Goal: Task Accomplishment & Management: Manage account settings

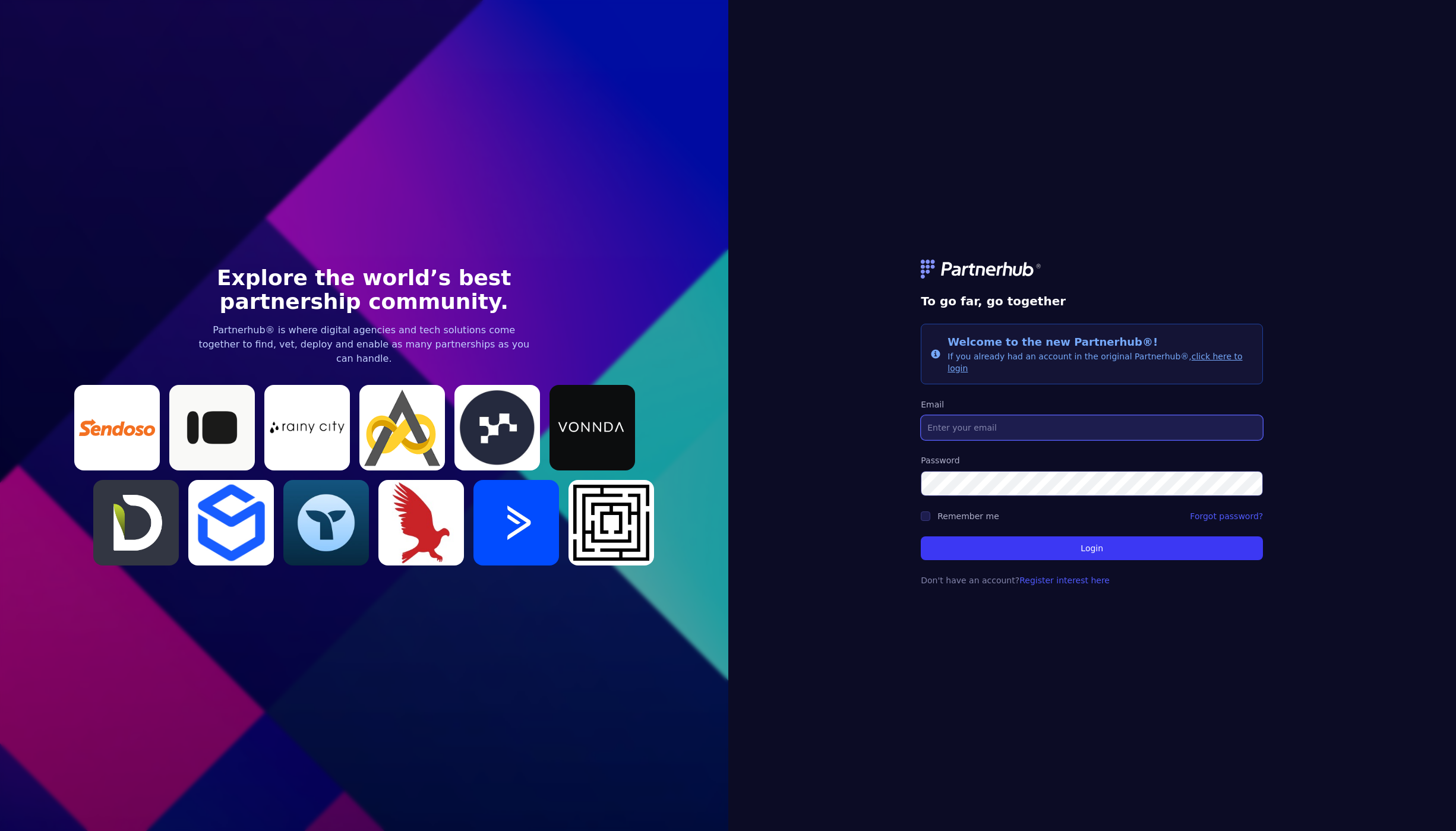
click at [977, 422] on input "Email" at bounding box center [1092, 427] width 342 height 25
click at [837, 472] on div "To go far, go together Info Welcome to the new Partnerhub®! If you already had …" at bounding box center [1092, 415] width 728 height 831
click at [429, 397] on img at bounding box center [402, 428] width 86 height 86
click at [1234, 511] on link "Forgot password?" at bounding box center [1227, 517] width 73 height 12
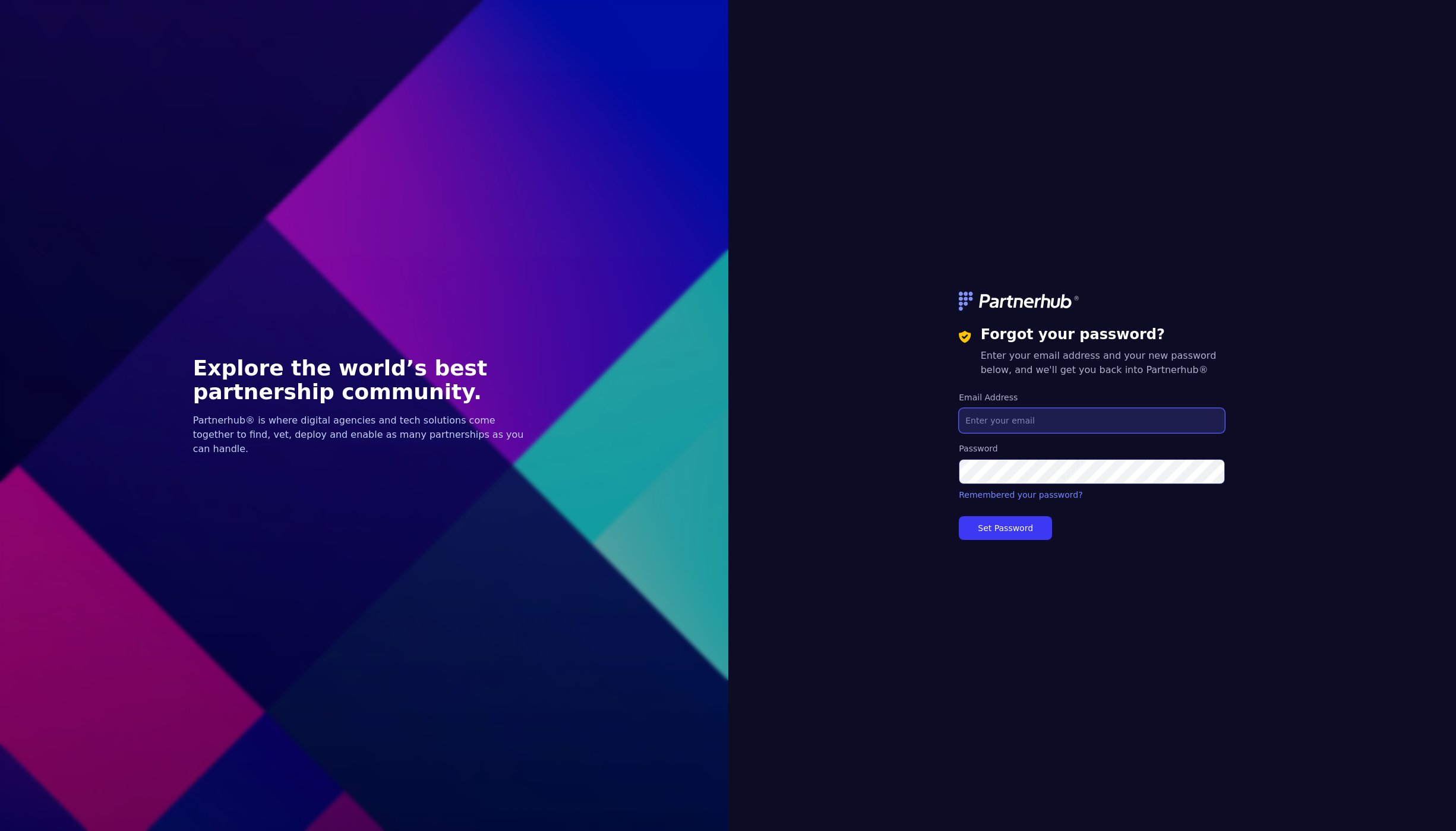
click at [979, 423] on input "Email Address" at bounding box center [1092, 420] width 266 height 25
click at [1405, 288] on div "Forgot your password? Enter your email address and your new password below, and…" at bounding box center [1092, 415] width 728 height 831
click at [1005, 416] on input "Email Address" at bounding box center [1092, 420] width 266 height 25
type input "samuel@digiocracy.com"
click at [992, 529] on button "Set Password" at bounding box center [1006, 529] width 93 height 24
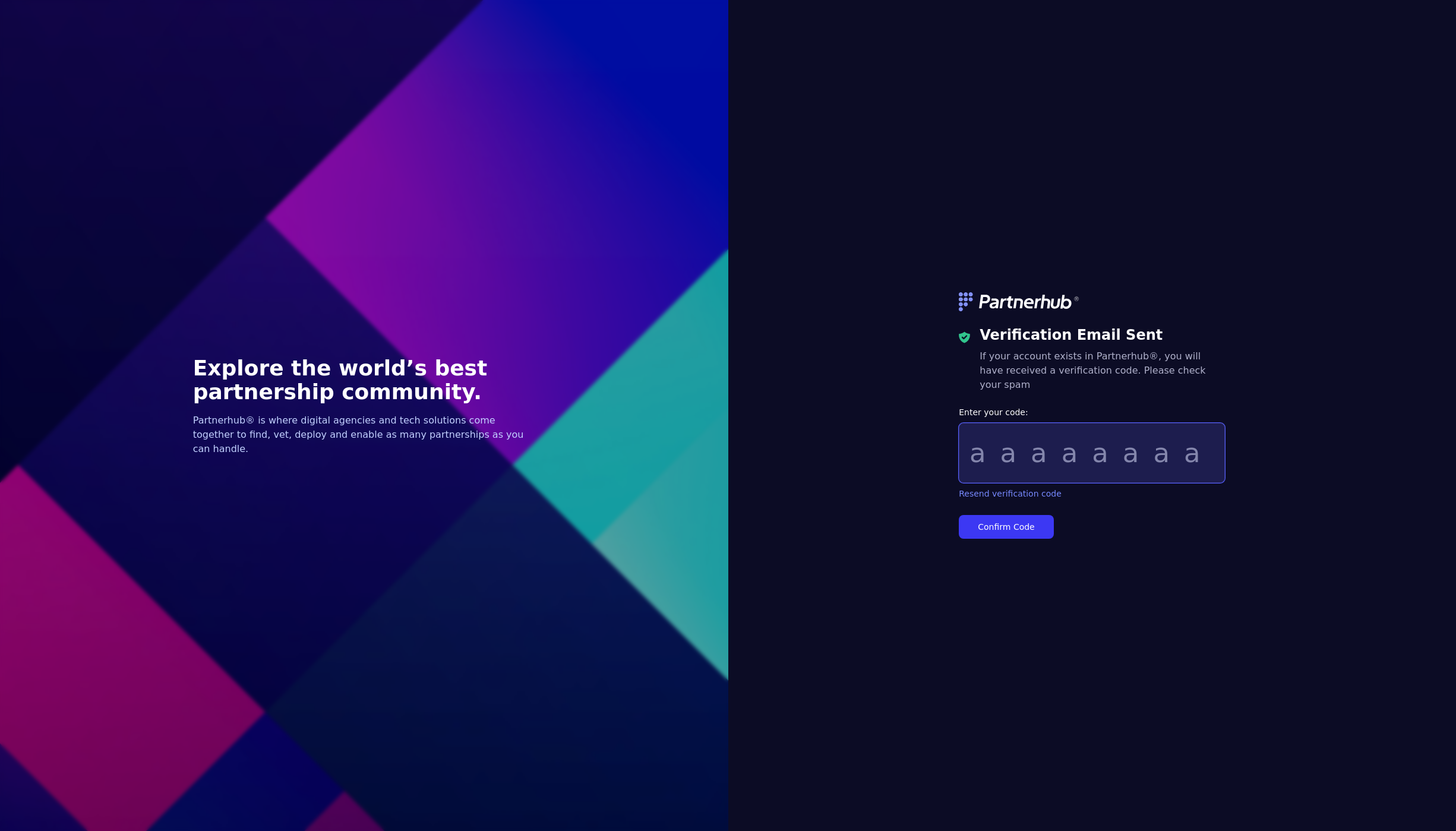
click at [997, 448] on input "Enter your code:" at bounding box center [1092, 453] width 266 height 60
click at [1232, 402] on div "Verification Email Sent If your account exists in Partnerhub®, you will have re…" at bounding box center [1092, 415] width 728 height 831
click at [977, 457] on input "Enter your code:" at bounding box center [1092, 453] width 266 height 60
paste input "669ad09e"
type input "669ad09e"
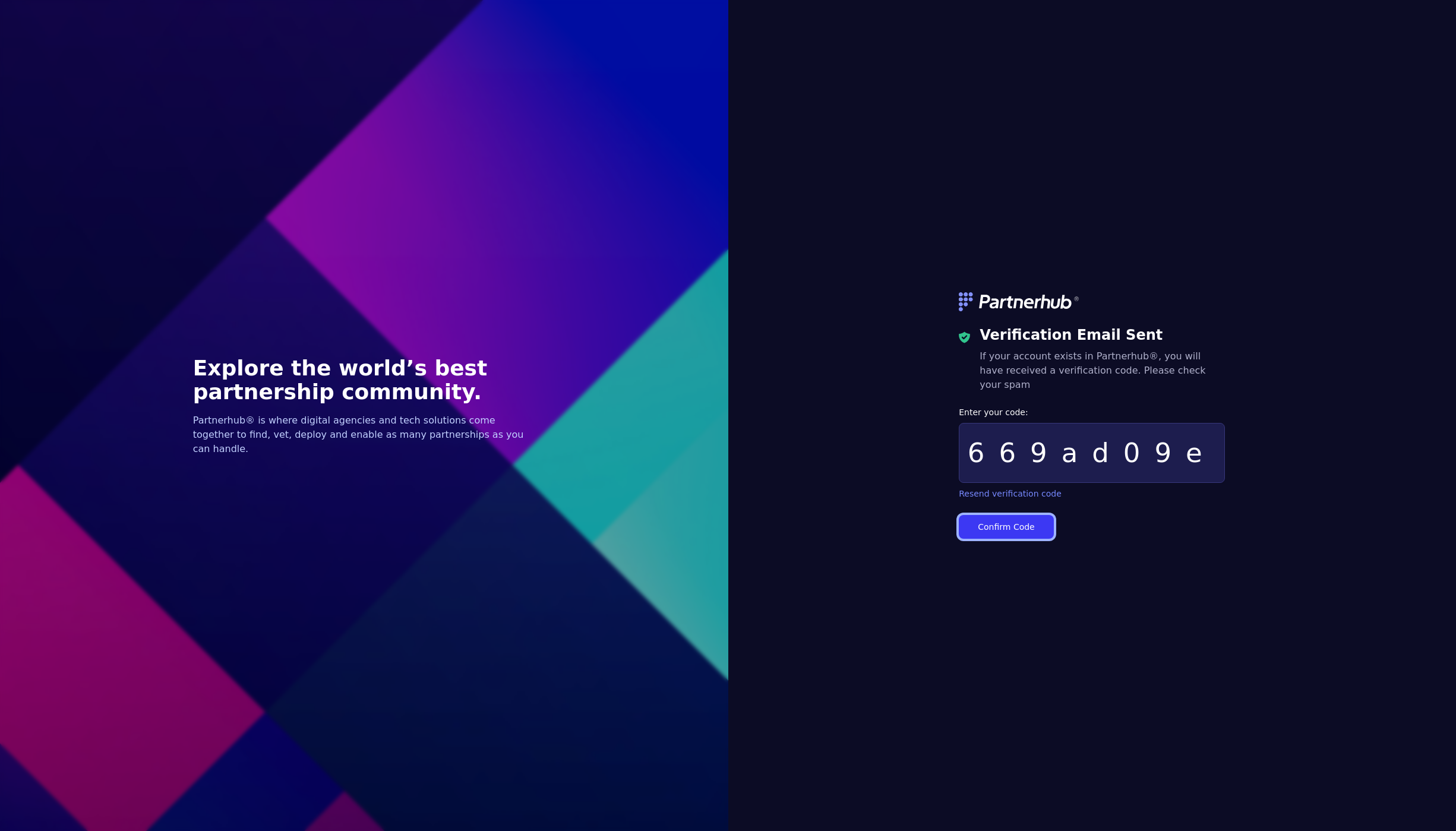
click at [995, 518] on button "Confirm Code" at bounding box center [1007, 527] width 95 height 24
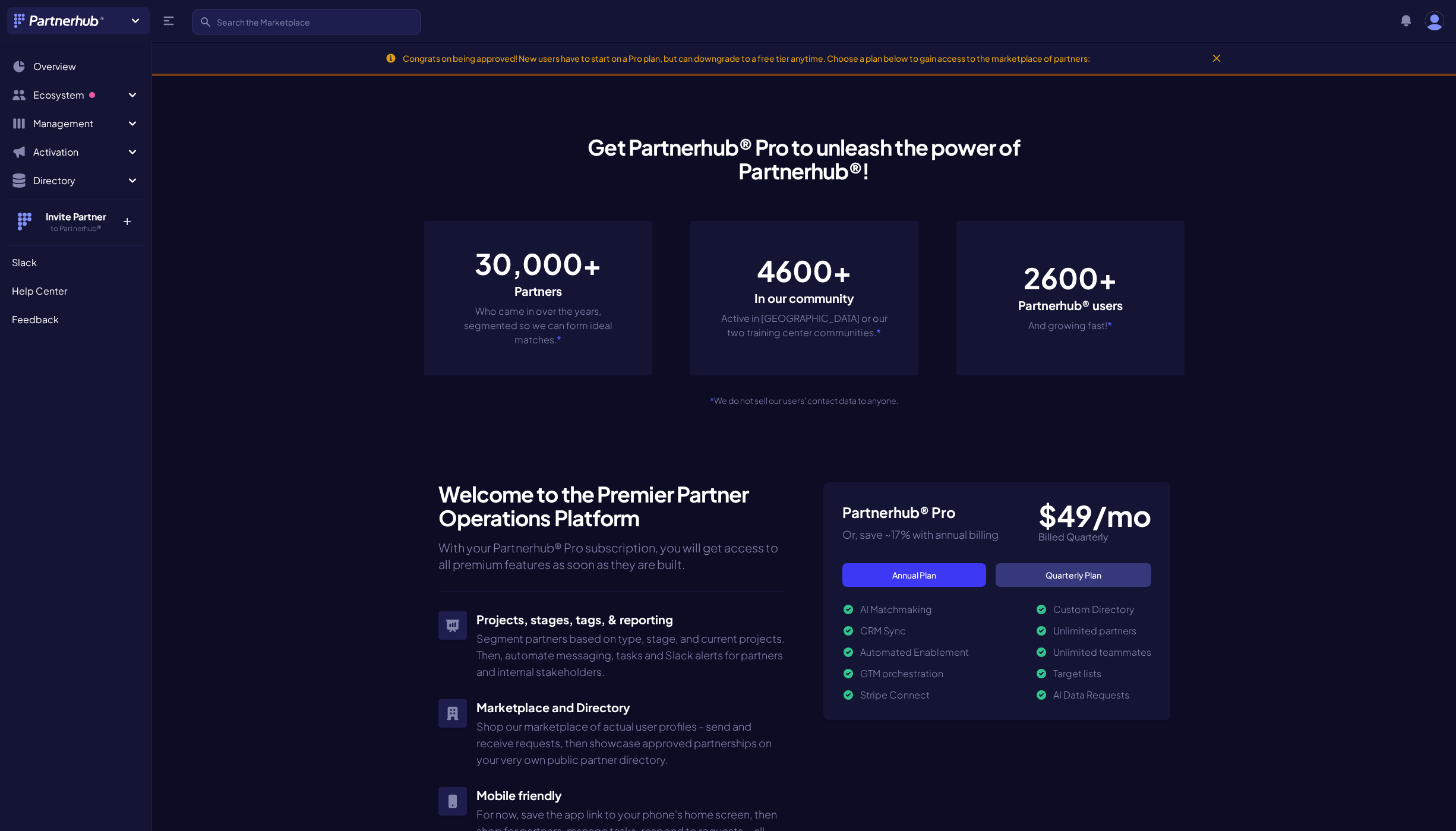
click at [1287, 338] on section "Get Partnerhub® Pro to unleash the power of Partnerhub®! 30,000+ Partners Who c…" at bounding box center [804, 685] width 1304 height 1174
click at [50, 125] on span "Management" at bounding box center [79, 124] width 92 height 14
click at [54, 211] on span "Referrals" at bounding box center [53, 208] width 40 height 14
click at [59, 101] on span "Ecosystem" at bounding box center [79, 95] width 92 height 14
click at [55, 127] on span "Marketplace" at bounding box center [62, 124] width 57 height 14
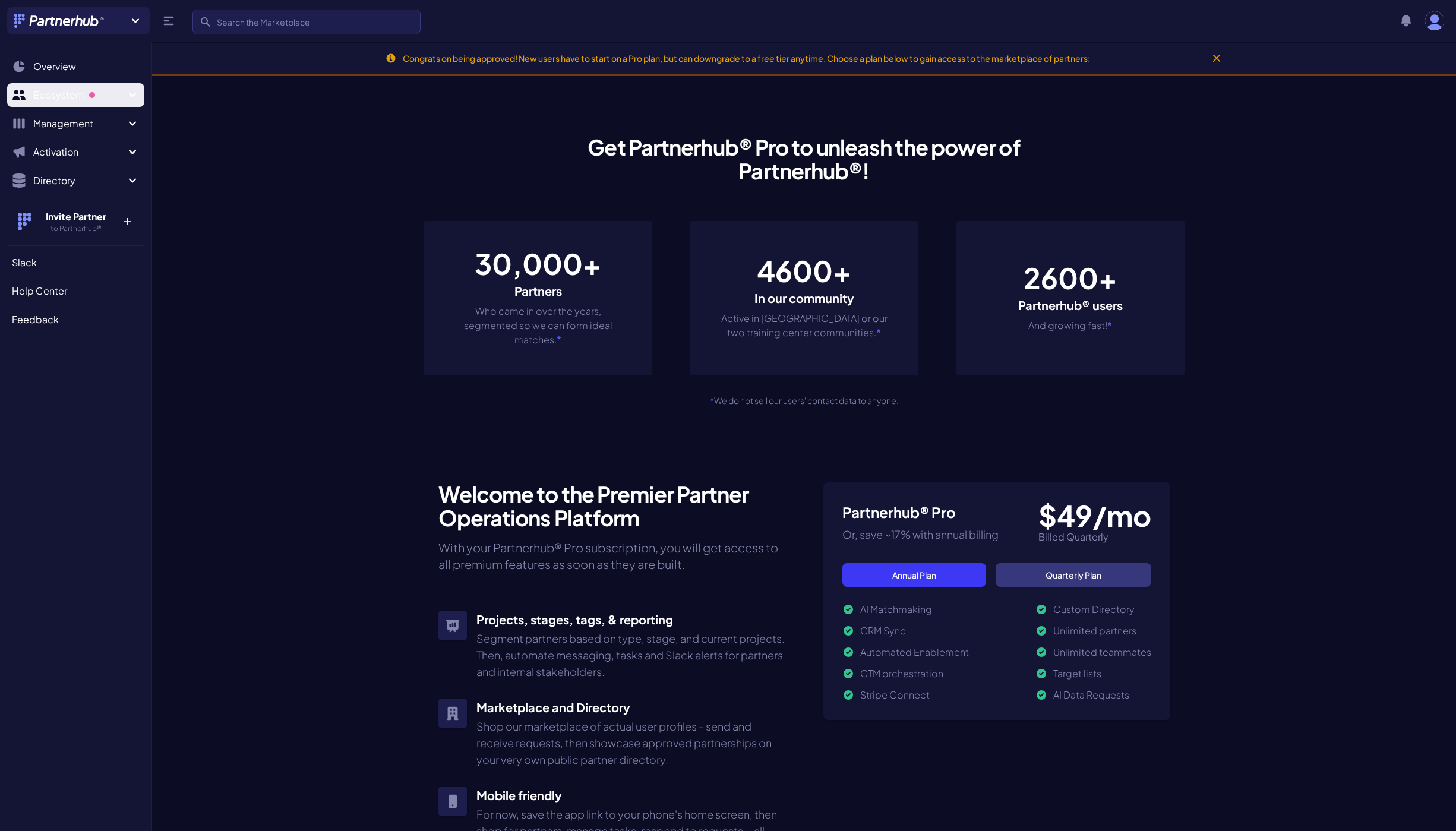
drag, startPoint x: 57, startPoint y: 96, endPoint x: 56, endPoint y: 103, distance: 7.1
click at [57, 96] on span "Ecosystem" at bounding box center [79, 95] width 92 height 14
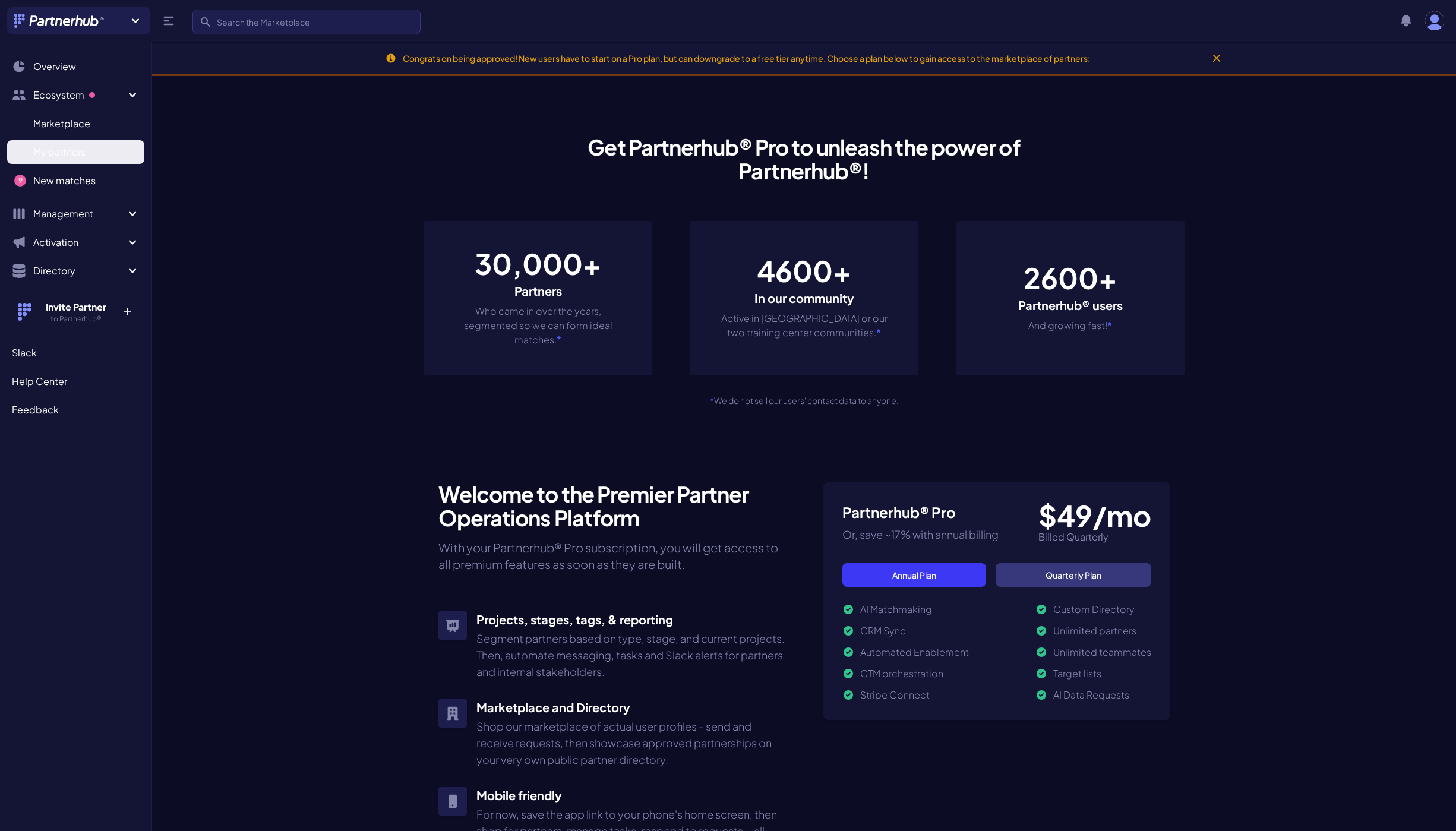
click at [54, 150] on span "My partners" at bounding box center [59, 152] width 52 height 14
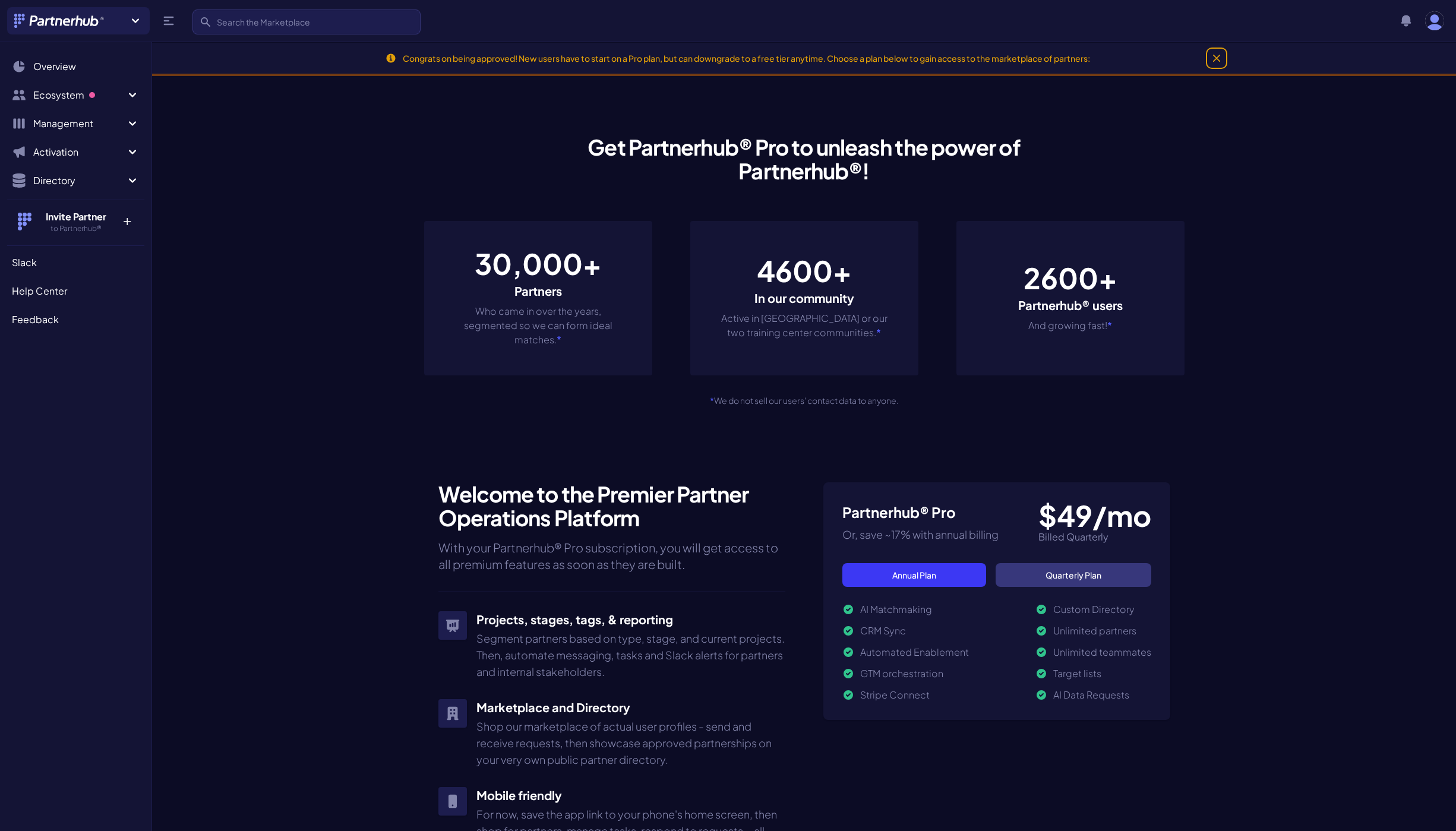
click at [1223, 55] on button "Dismiss" at bounding box center [1216, 57] width 19 height 19
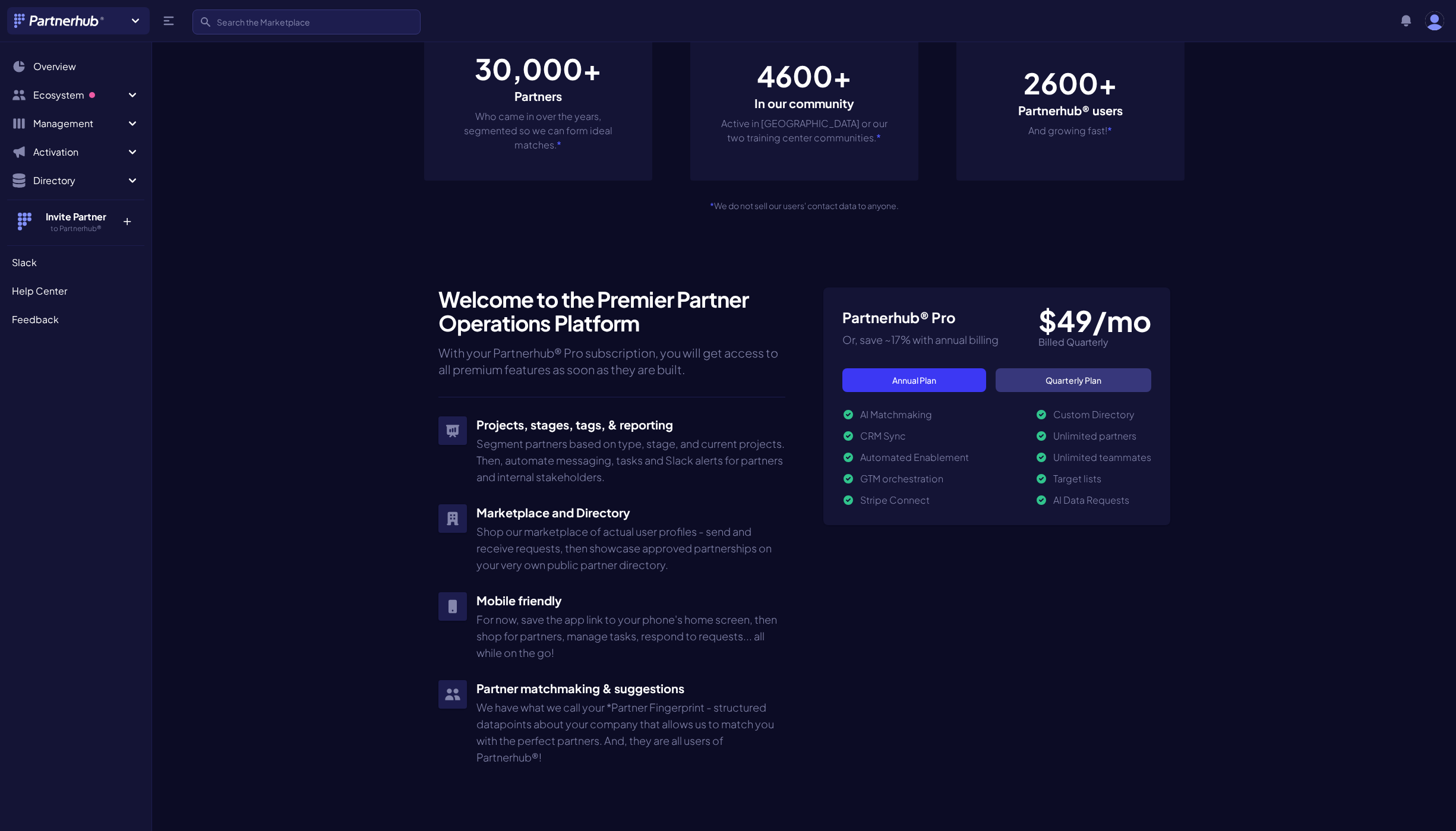
scroll to position [464, 0]
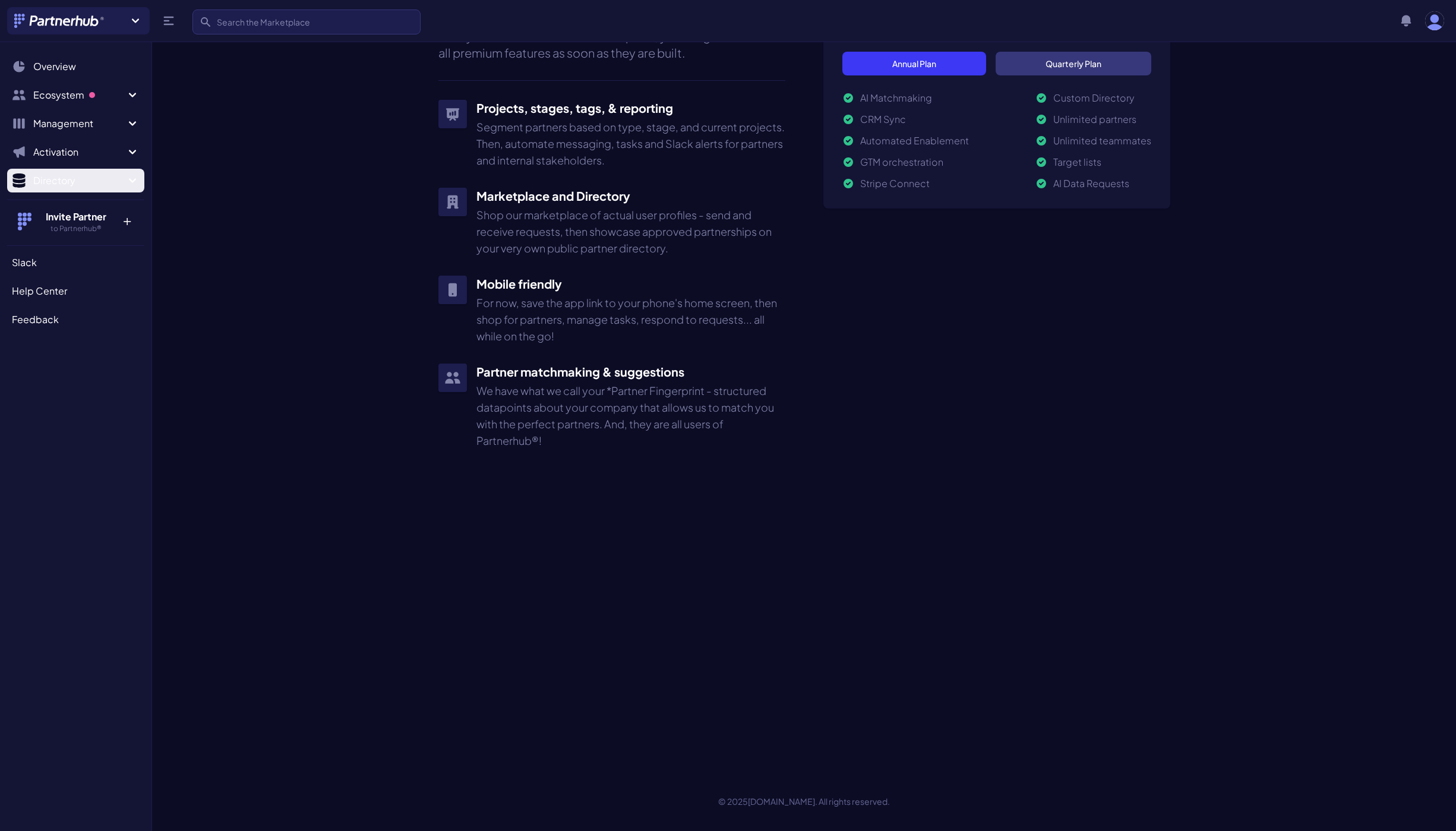
click at [54, 184] on span "Directory" at bounding box center [79, 181] width 92 height 14
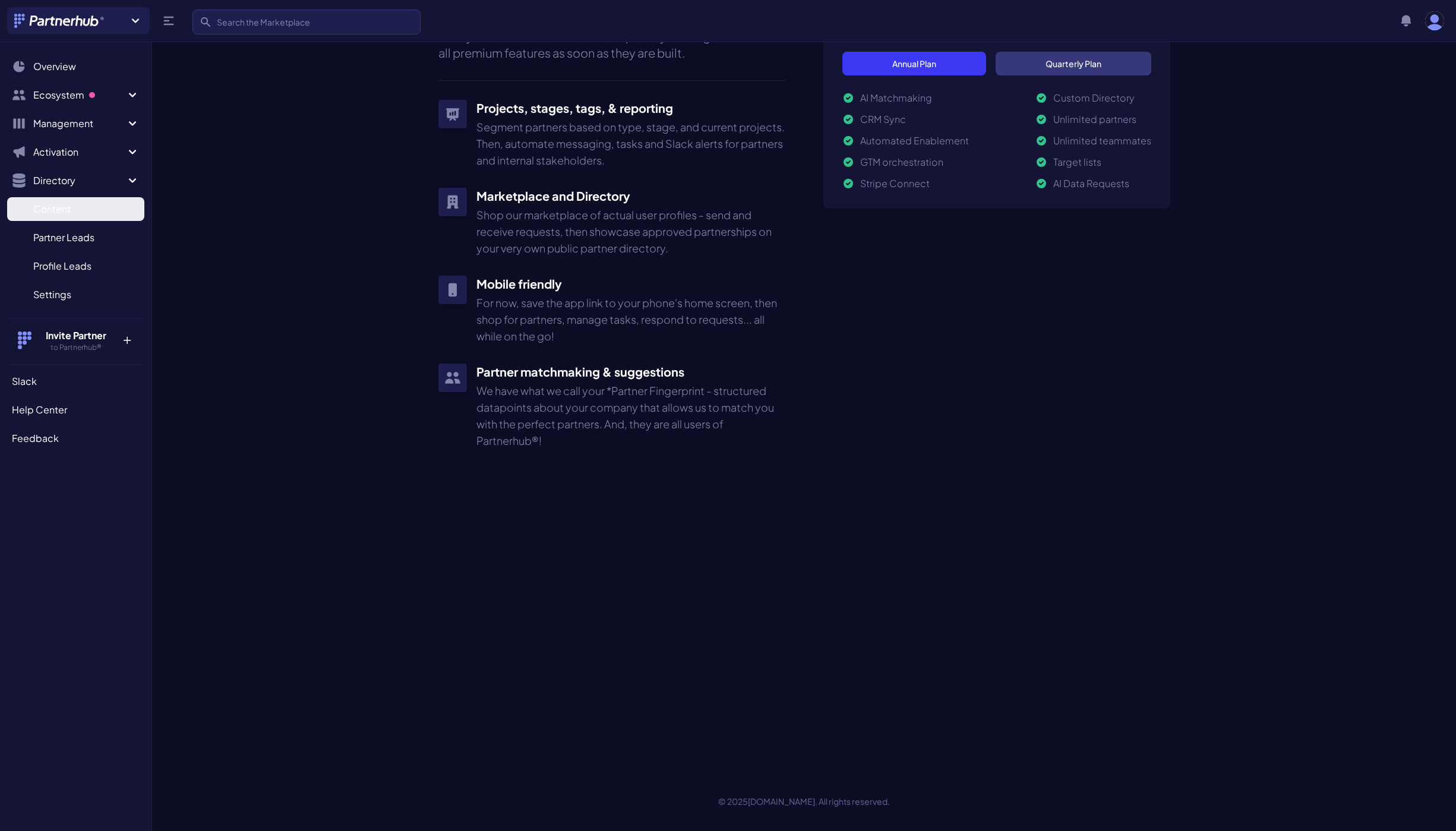
click at [55, 206] on span "Content" at bounding box center [52, 208] width 38 height 14
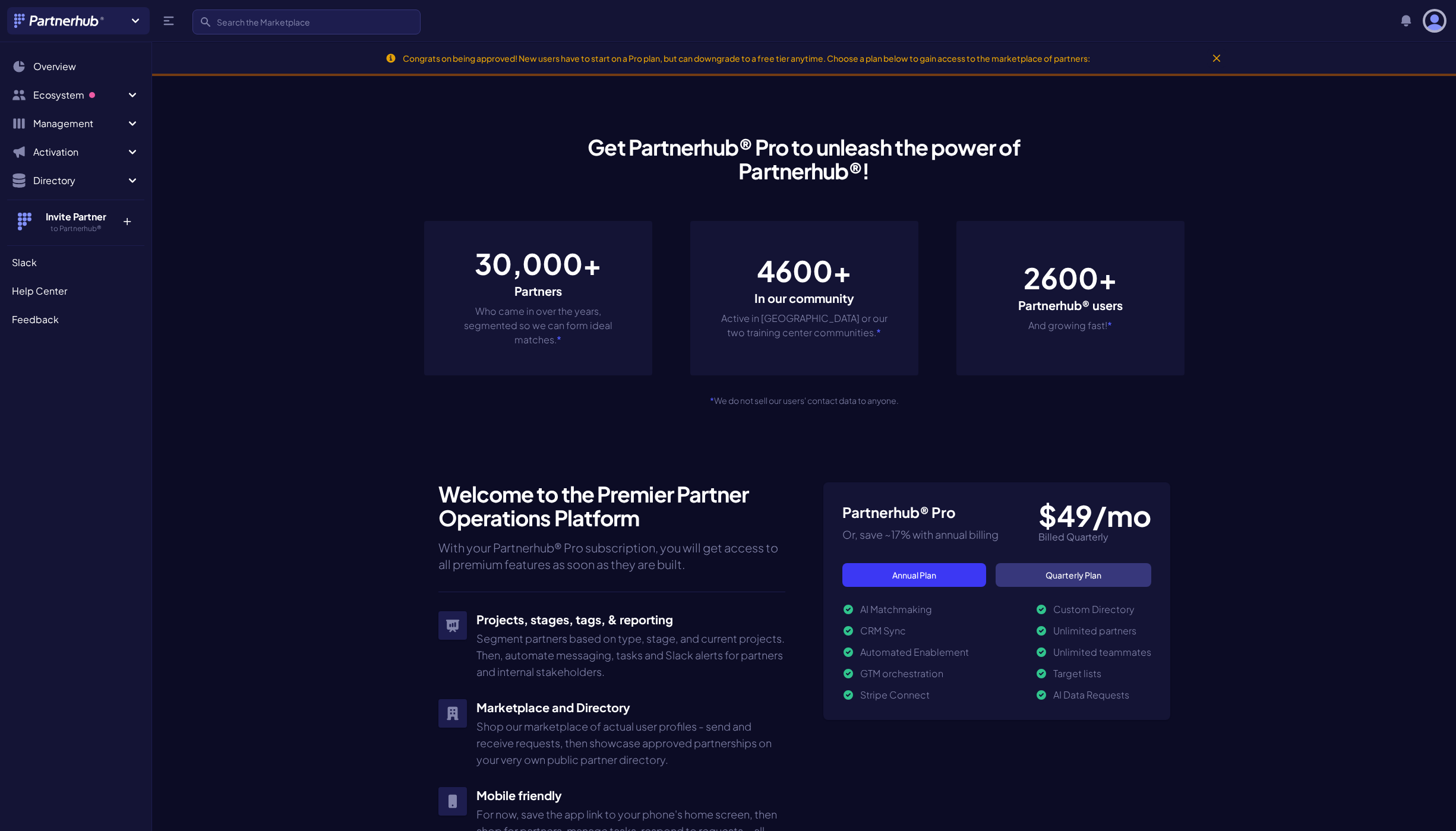
click at [1437, 21] on img "button" at bounding box center [1434, 20] width 19 height 19
click at [1383, 87] on link "My Organization" at bounding box center [1452, 88] width 229 height 22
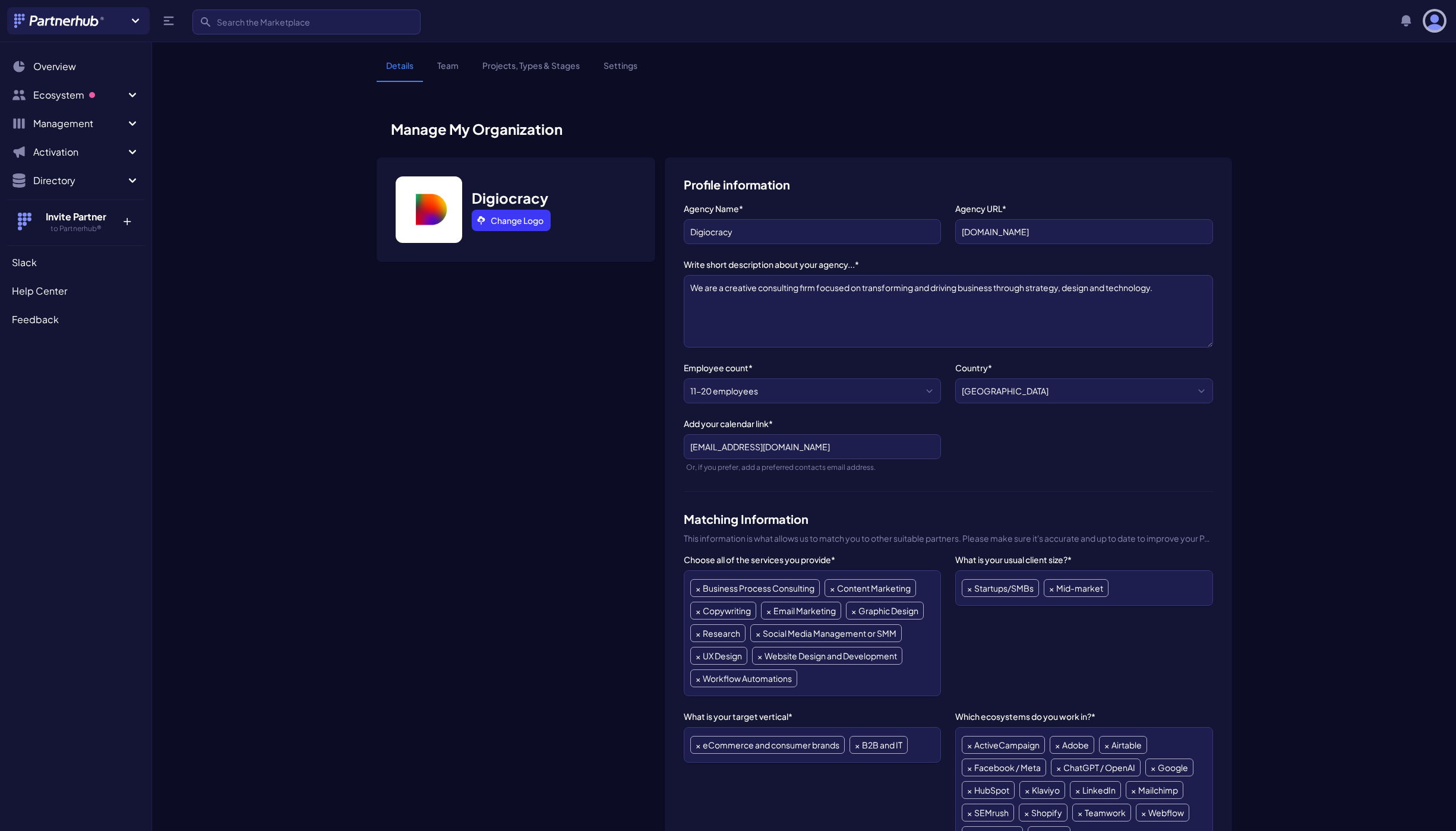
click at [1431, 25] on img "button" at bounding box center [1434, 20] width 19 height 19
click at [1374, 109] on link "Projects & Types" at bounding box center [1452, 110] width 229 height 22
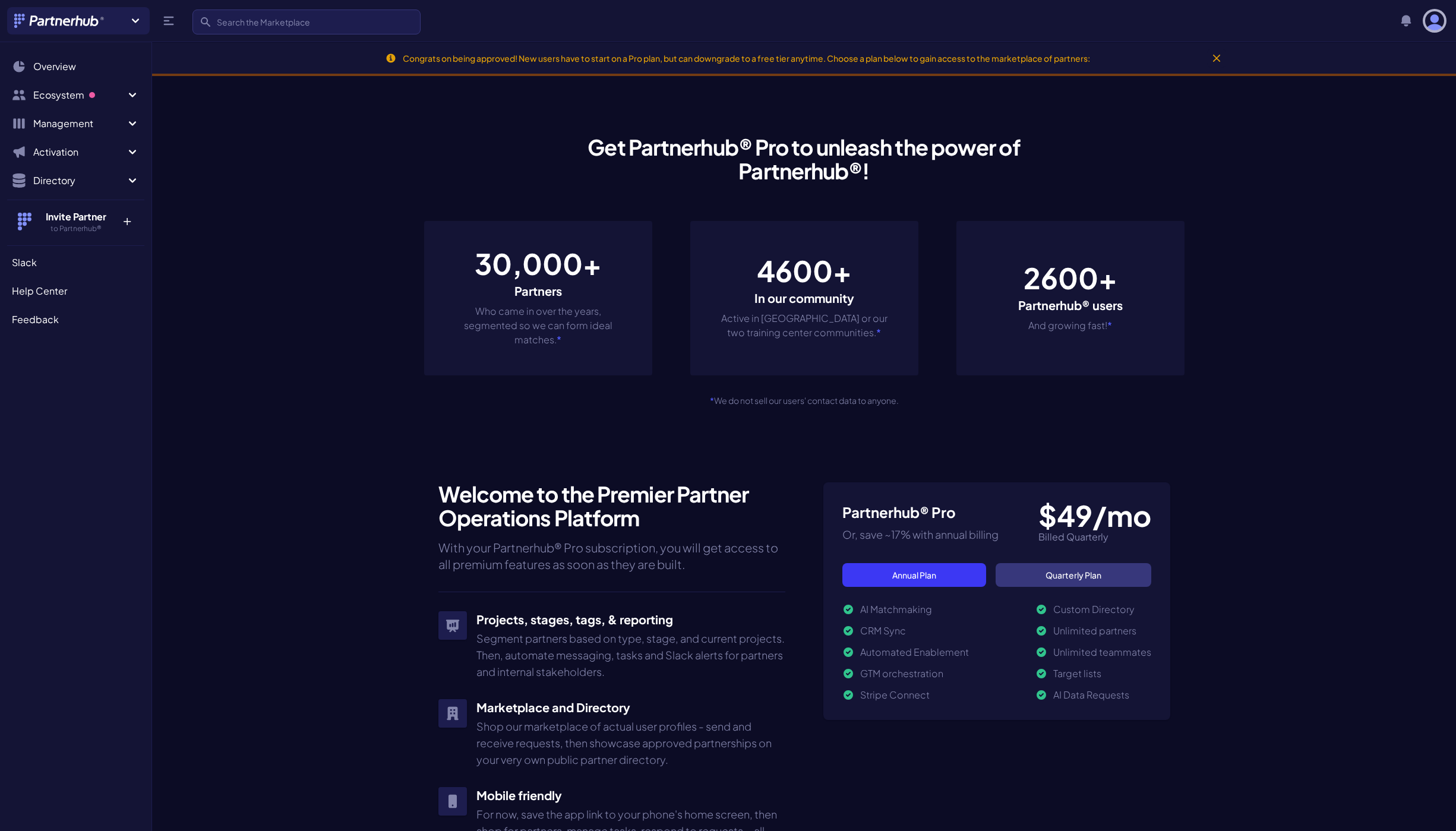
click at [1439, 17] on img "button" at bounding box center [1434, 20] width 19 height 19
click at [1366, 88] on link "My Organization" at bounding box center [1452, 88] width 229 height 22
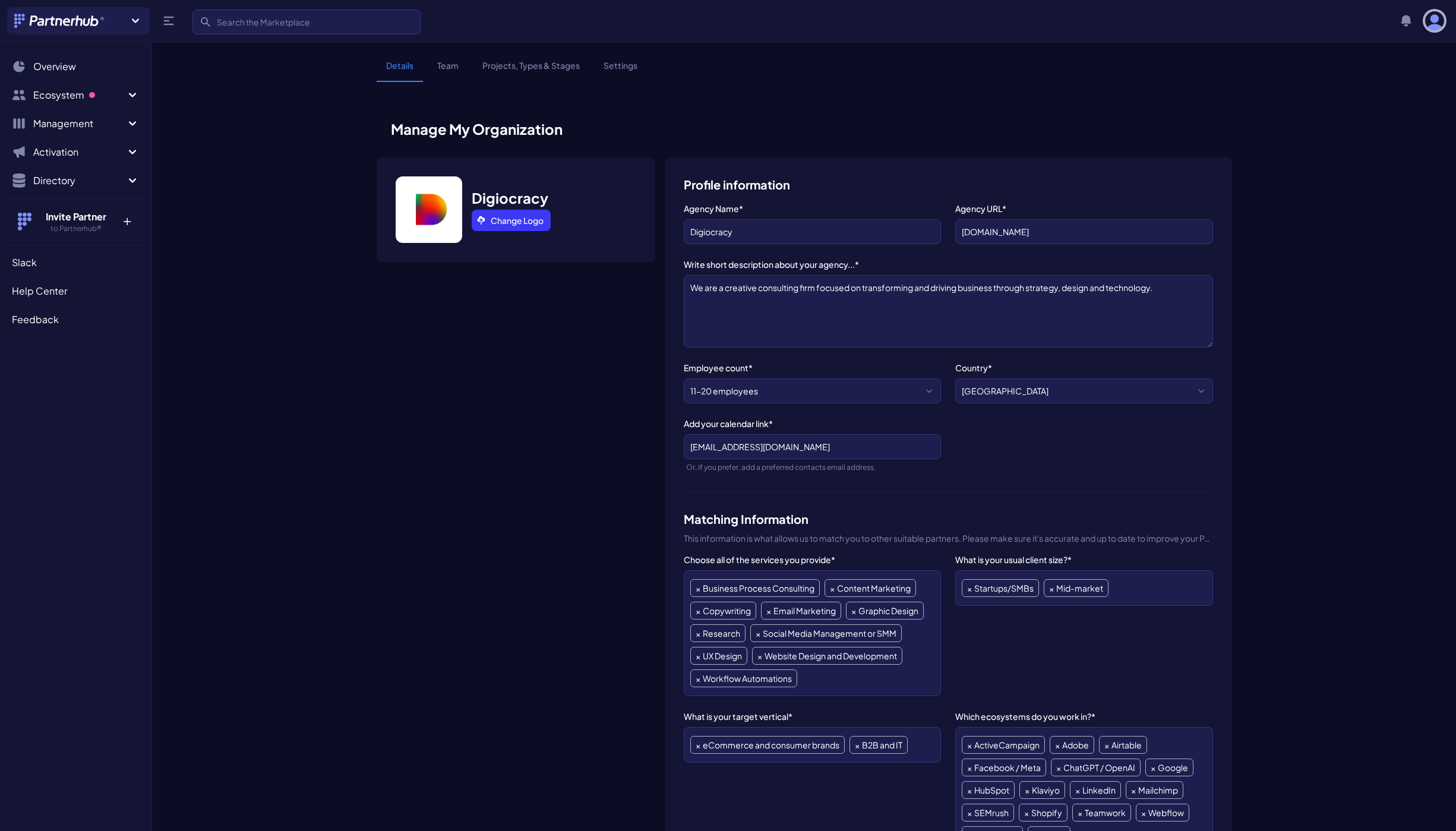
click at [1435, 23] on img "button" at bounding box center [1434, 20] width 19 height 19
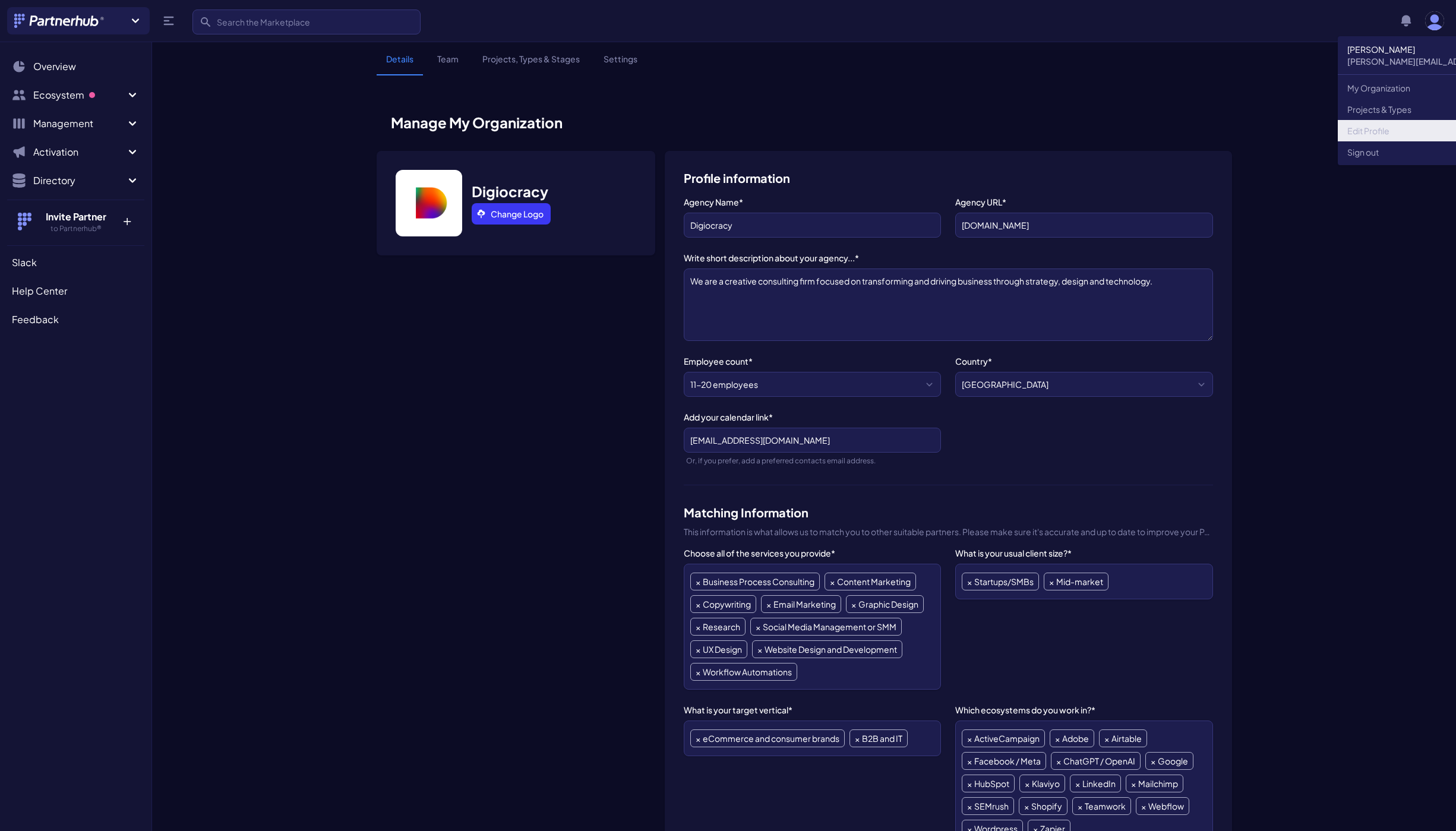
click at [1367, 127] on link "Edit Profile" at bounding box center [1452, 130] width 229 height 22
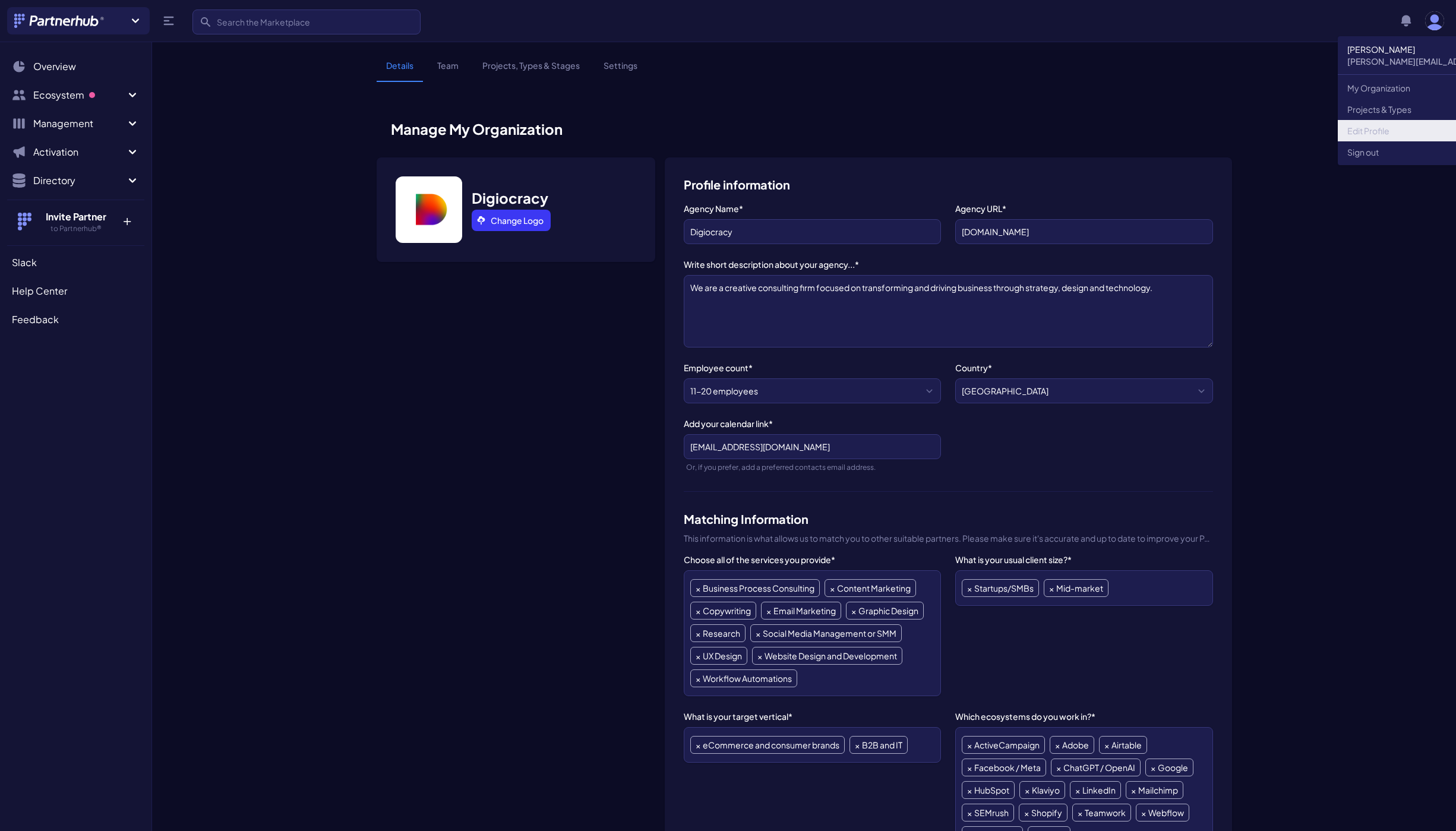
scroll to position [1, 0]
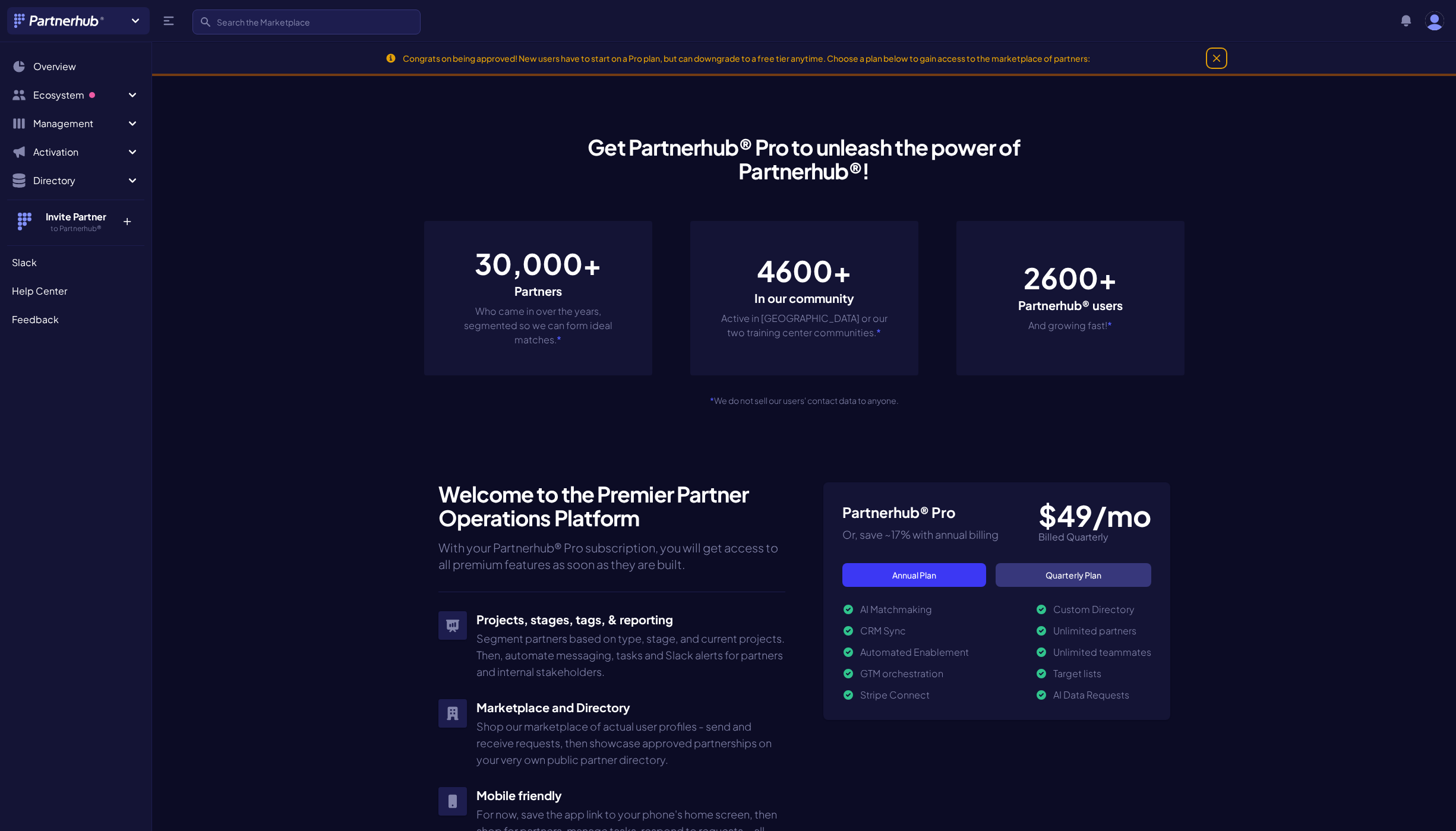
drag, startPoint x: 1217, startPoint y: 52, endPoint x: 1239, endPoint y: 60, distance: 23.4
click at [1217, 53] on button "Dismiss" at bounding box center [1216, 57] width 19 height 19
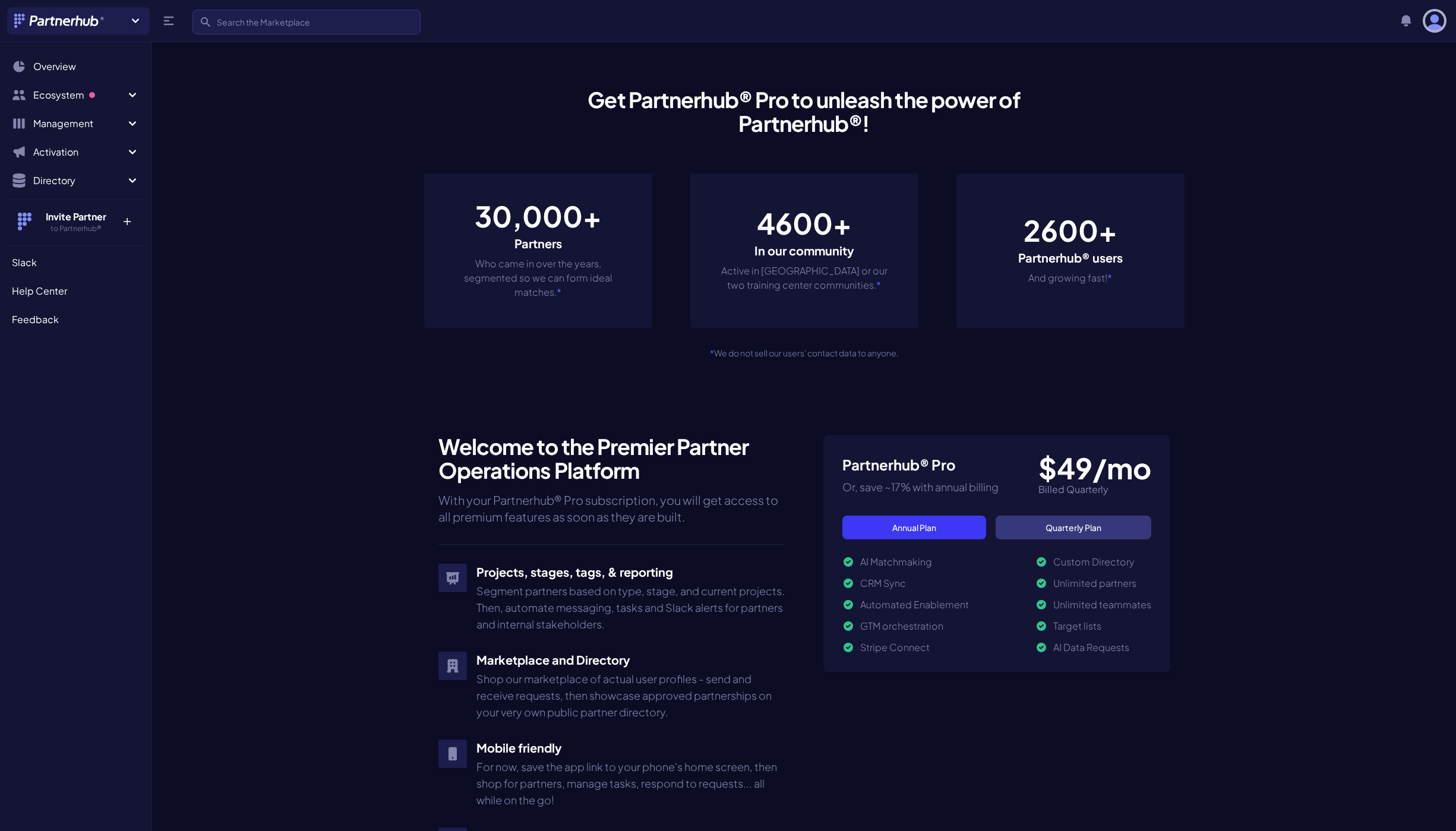
click at [1432, 23] on img "button" at bounding box center [1434, 20] width 19 height 19
click at [1373, 87] on link "My Organization" at bounding box center [1452, 88] width 229 height 22
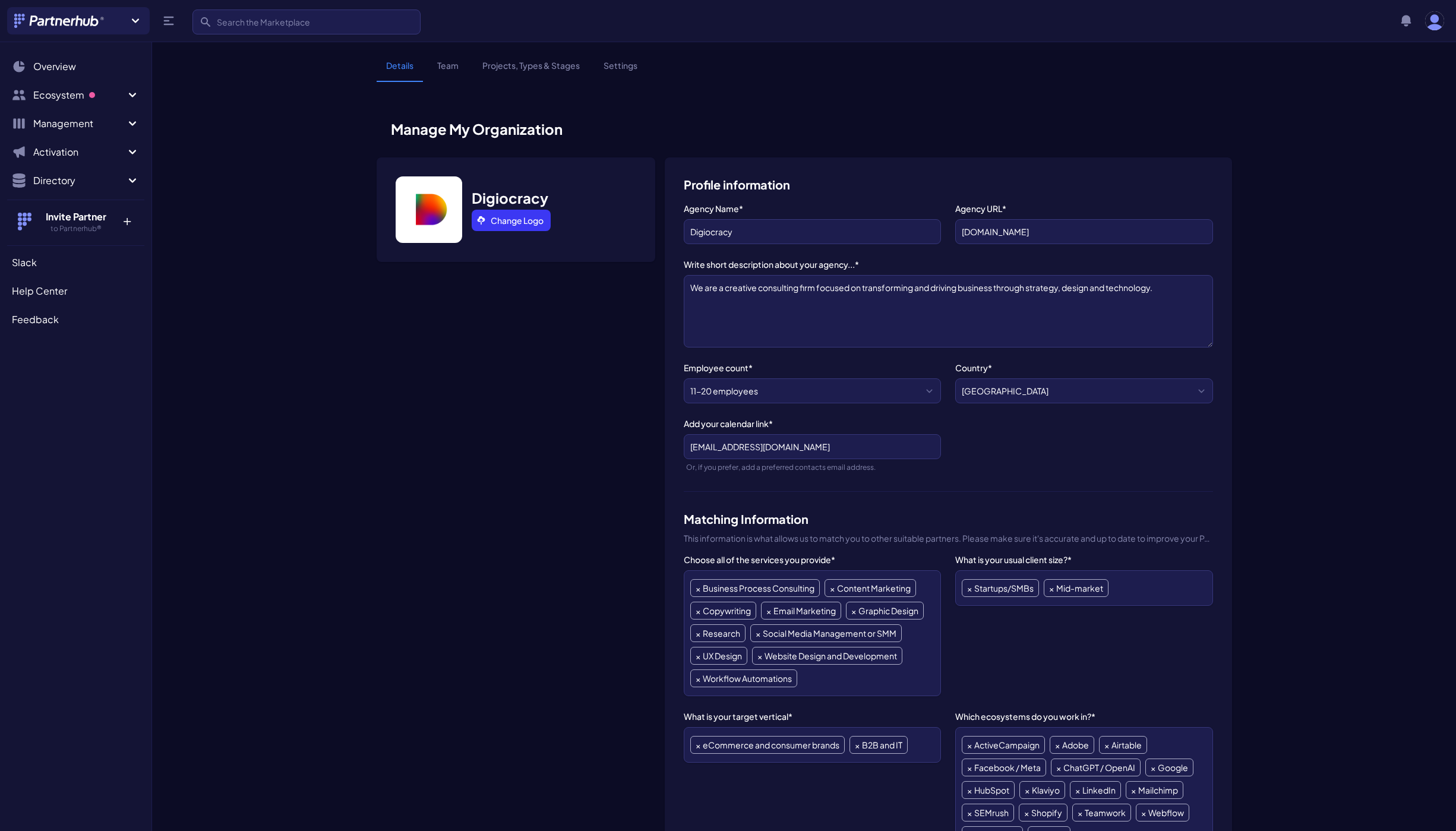
click at [236, 259] on section "Details Team Projects, Types & Stages Settings Manage My Organization Digiocrac…" at bounding box center [804, 820] width 1304 height 1522
